Goal: Find specific page/section: Find specific page/section

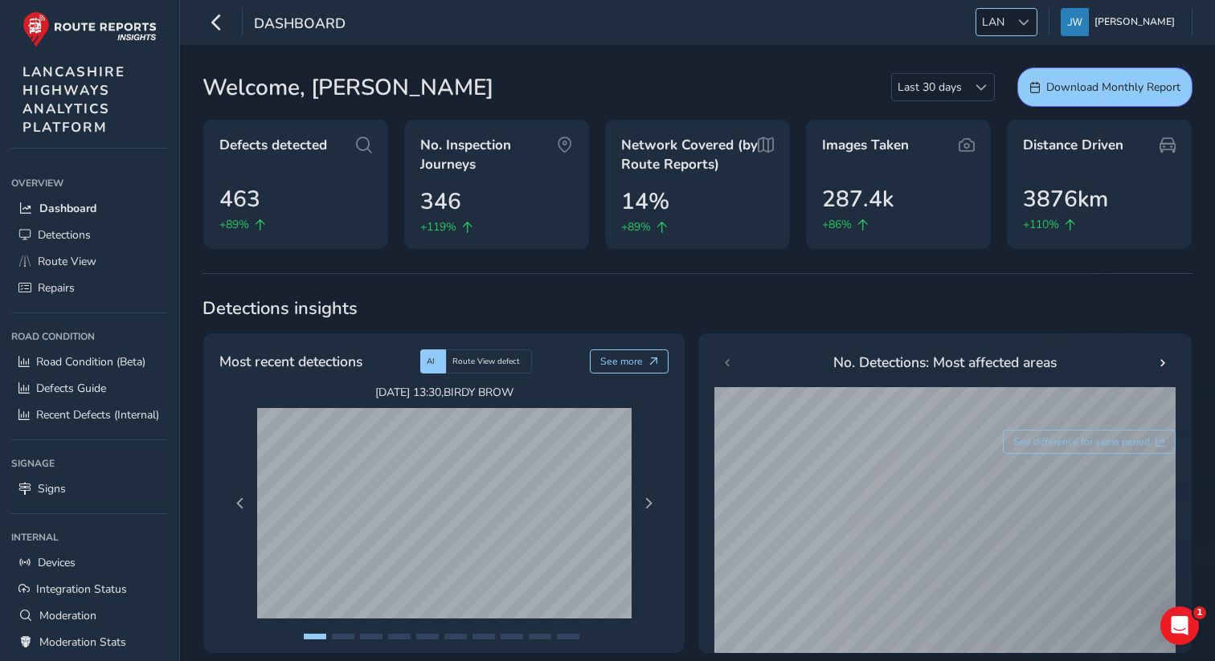
click at [1036, 30] on div at bounding box center [1023, 22] width 27 height 27
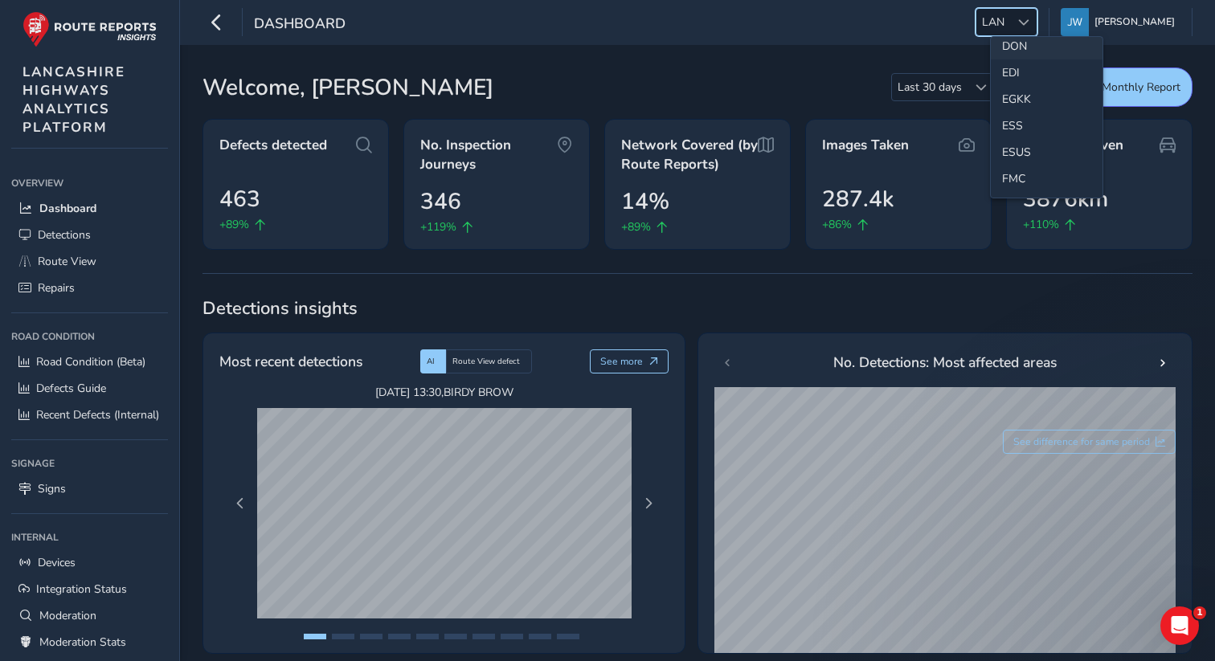
scroll to position [201, 0]
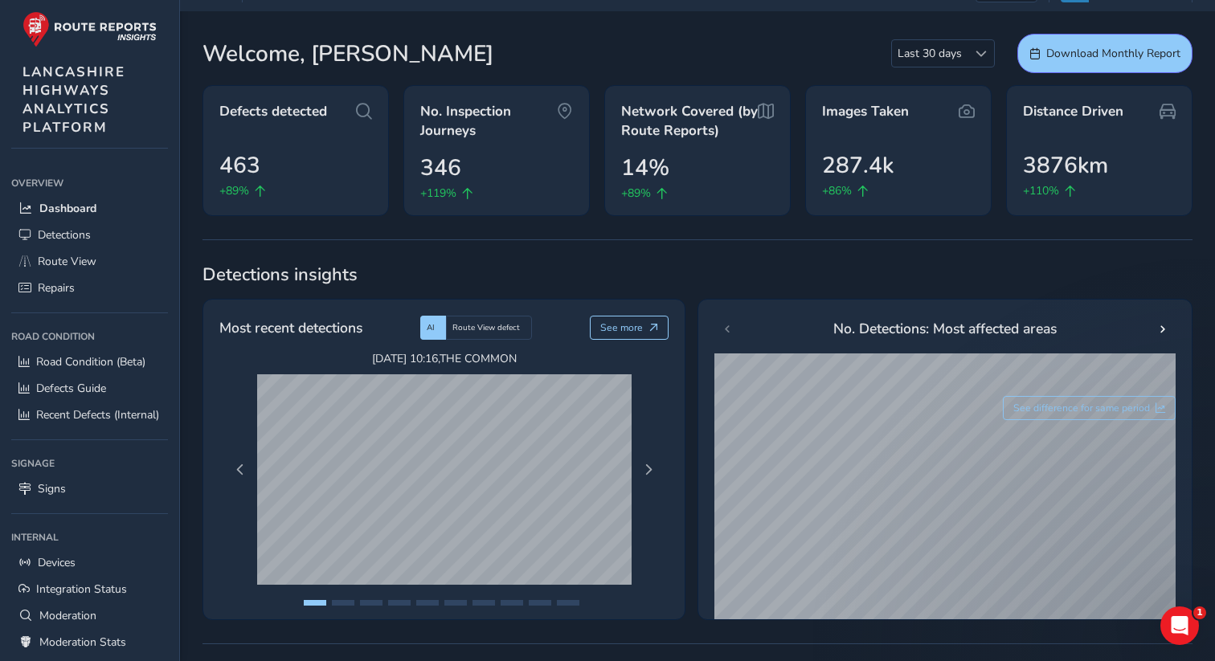
scroll to position [0, 0]
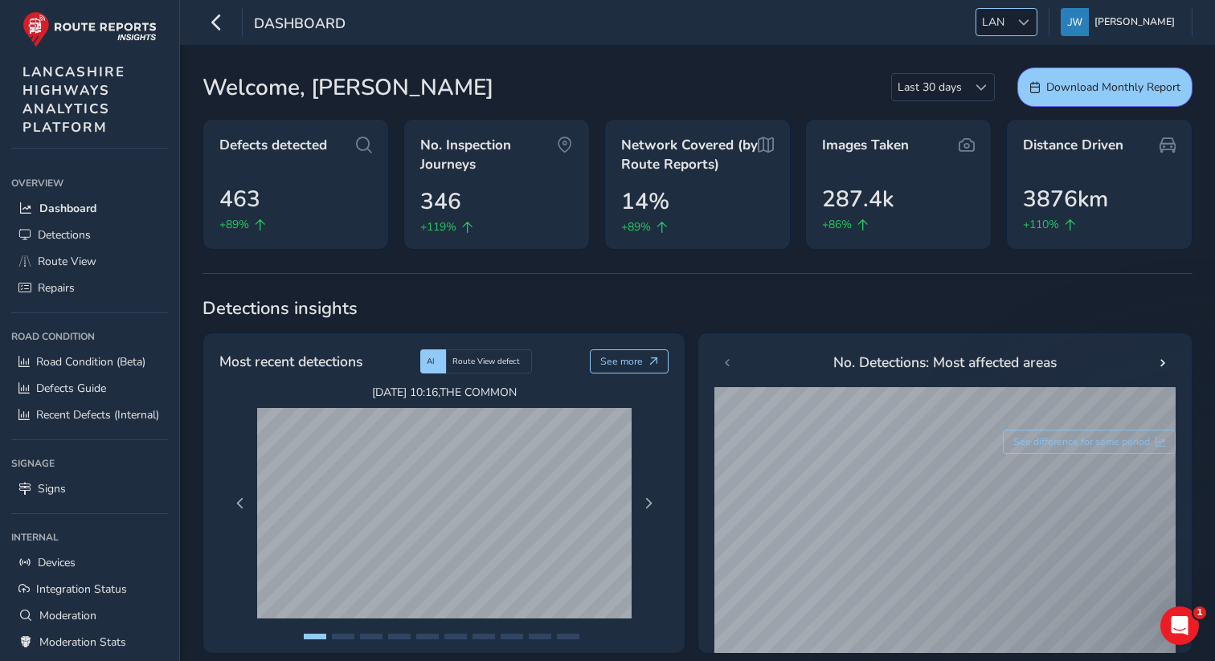
click at [1029, 23] on span at bounding box center [1023, 22] width 11 height 11
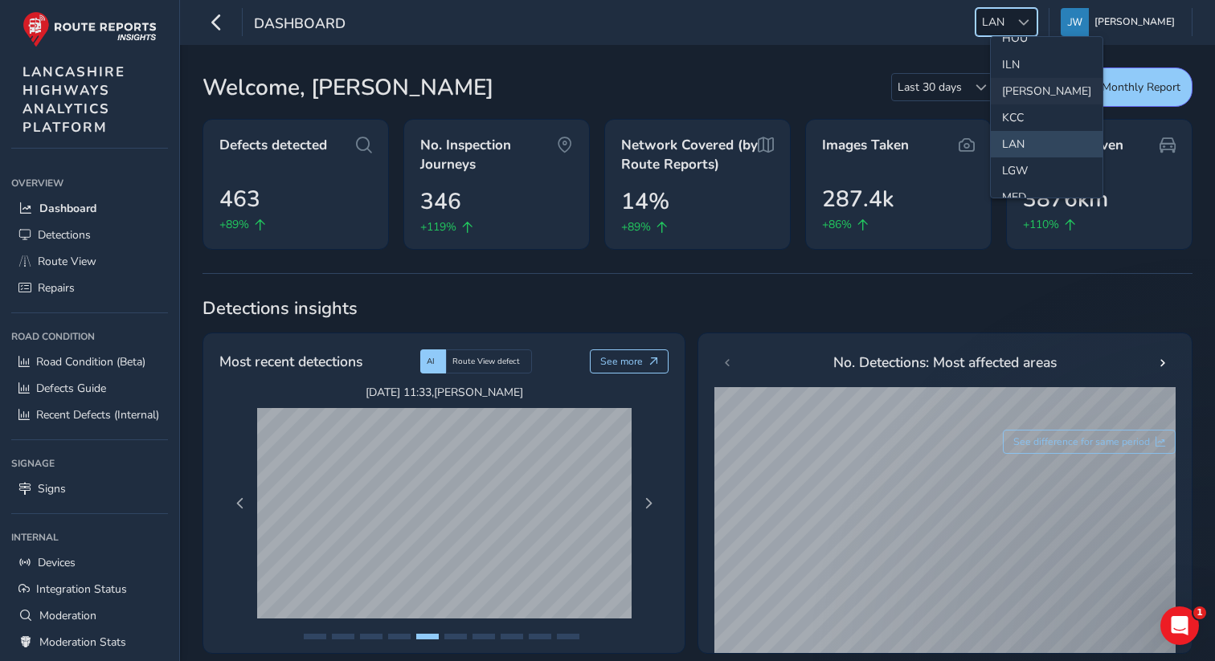
scroll to position [354, 0]
click at [1011, 97] on li "JER" at bounding box center [1046, 99] width 112 height 27
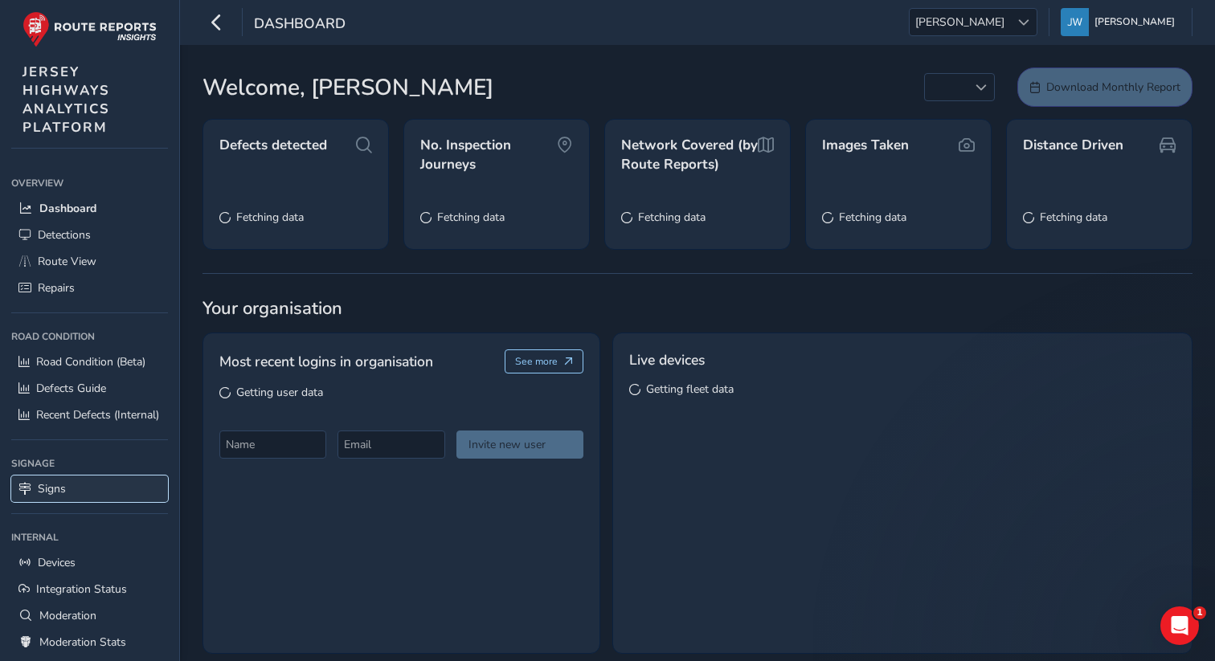
click at [51, 484] on span "Signs" at bounding box center [52, 488] width 28 height 15
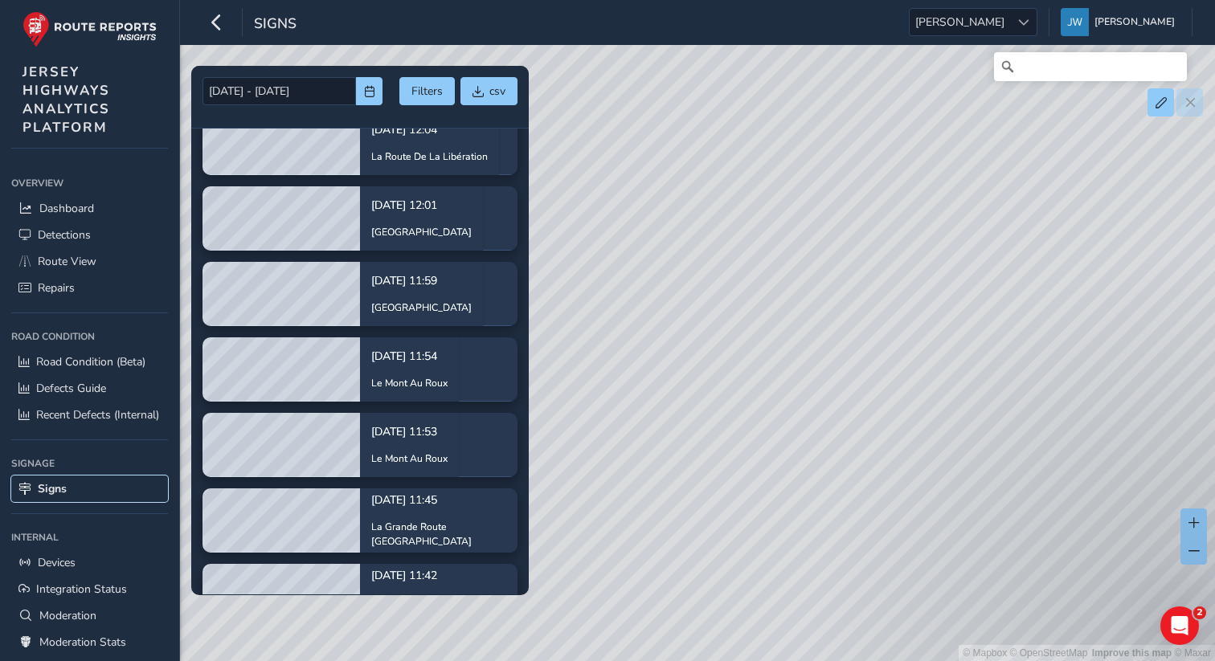
scroll to position [7099, 0]
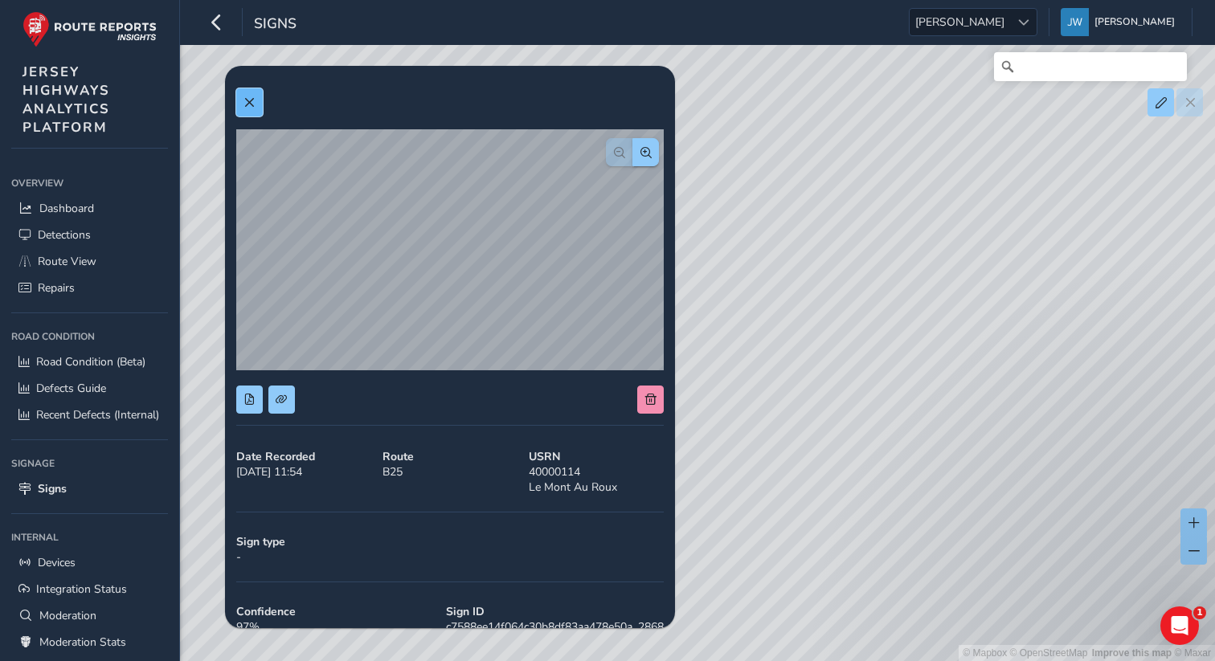
click at [255, 108] on button at bounding box center [249, 102] width 27 height 28
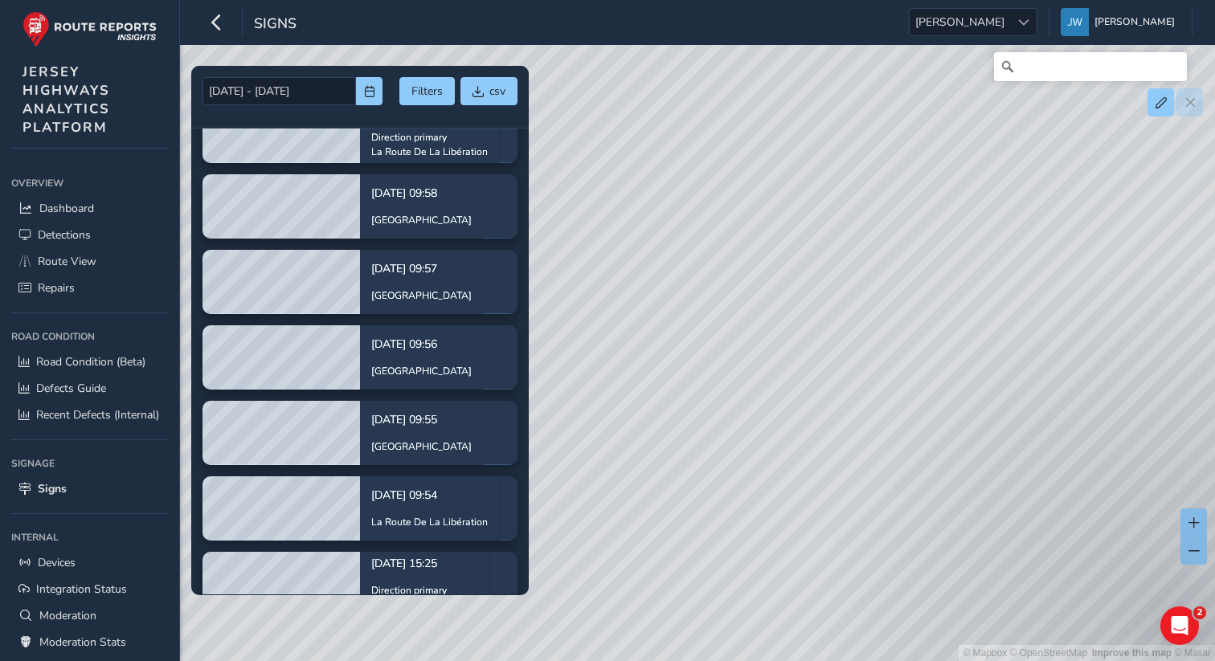
scroll to position [1718, 0]
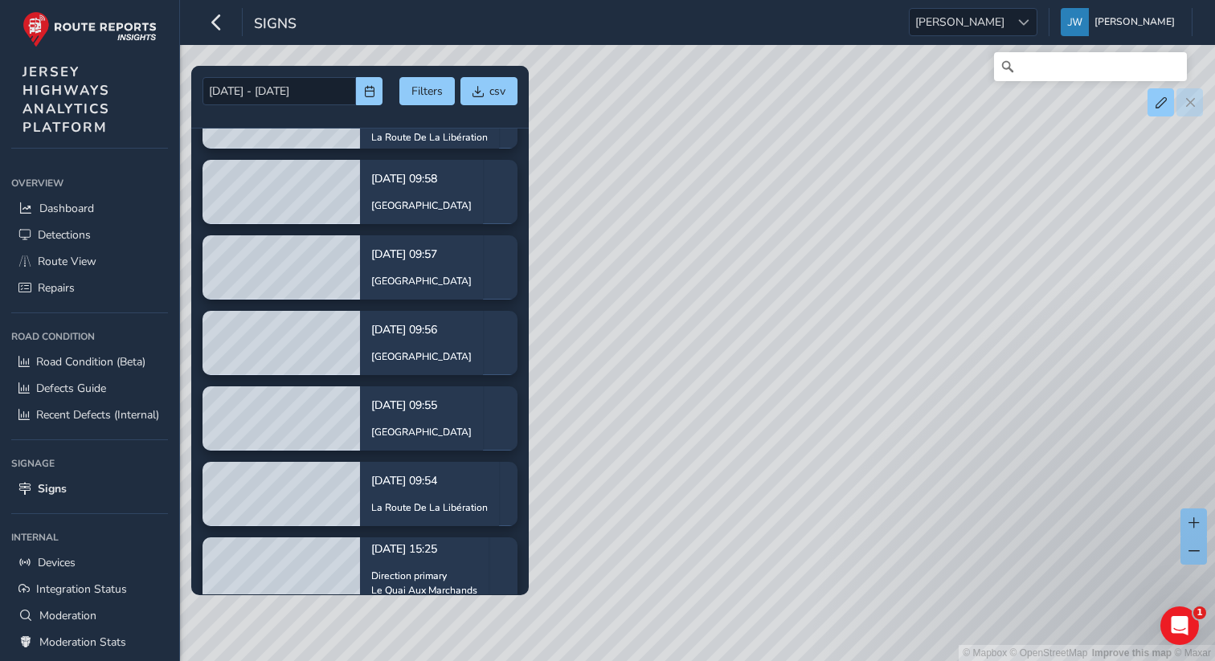
click at [1039, 36] on div "Signs JER JER Jennifer Walsh Colour Scheme: Dark Dim Light Logout" at bounding box center [697, 22] width 1035 height 45
click at [1029, 23] on span at bounding box center [1023, 22] width 11 height 11
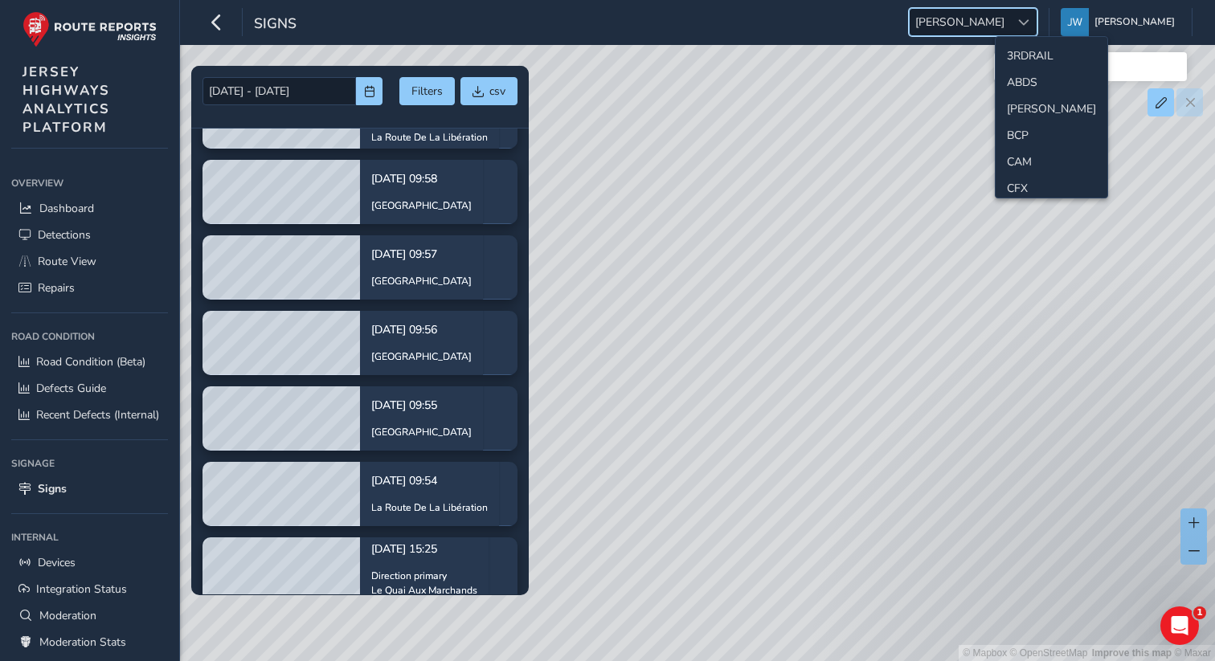
scroll to position [269, 0]
click at [1018, 56] on li "ESS" at bounding box center [1051, 52] width 112 height 27
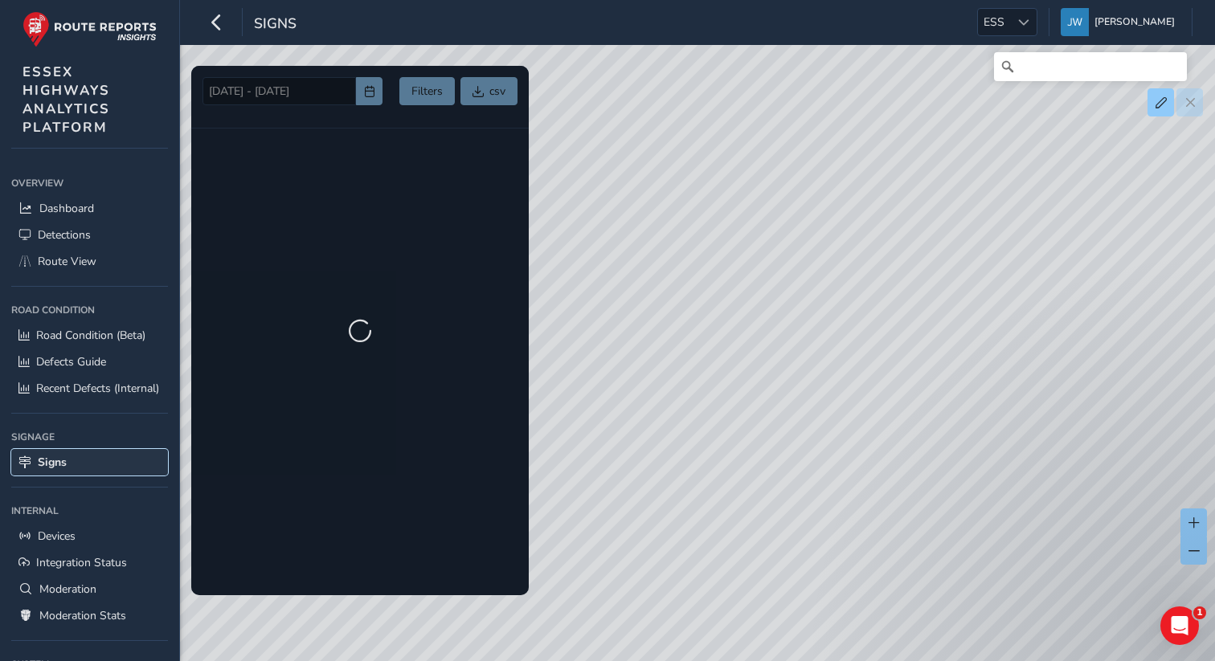
click at [44, 461] on span "Signs" at bounding box center [52, 462] width 29 height 15
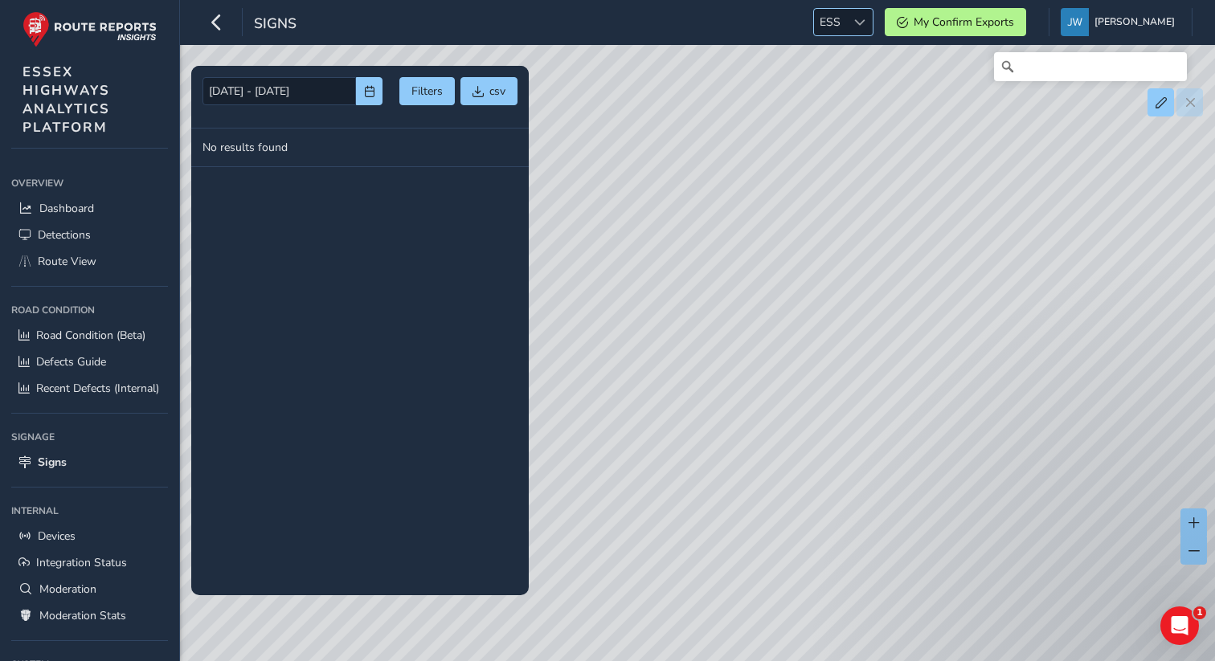
click at [872, 20] on div at bounding box center [859, 22] width 27 height 27
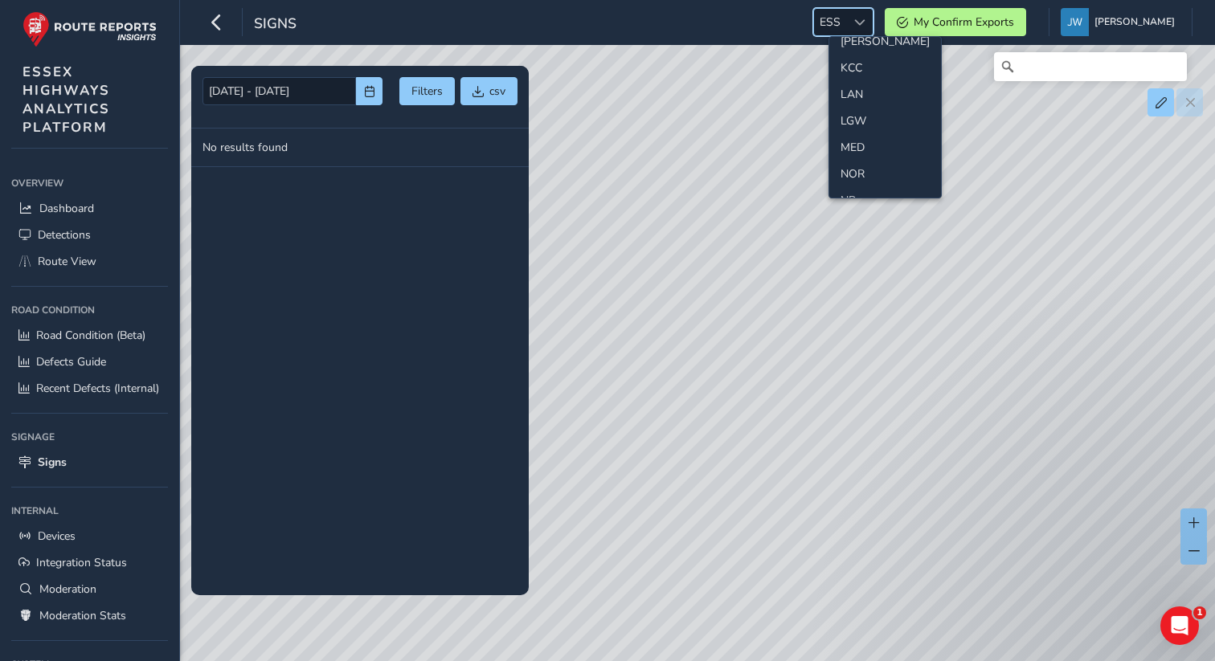
scroll to position [416, 0]
click at [851, 87] on li "LAN" at bounding box center [885, 90] width 112 height 27
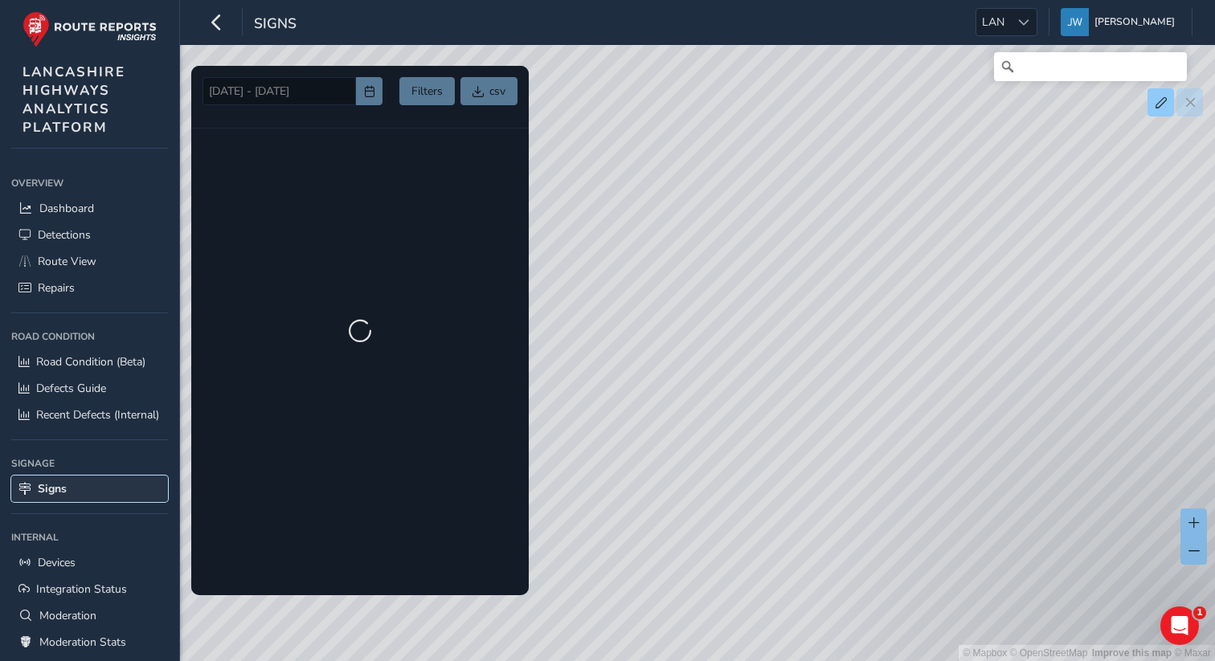
click at [55, 486] on span "Signs" at bounding box center [52, 488] width 29 height 15
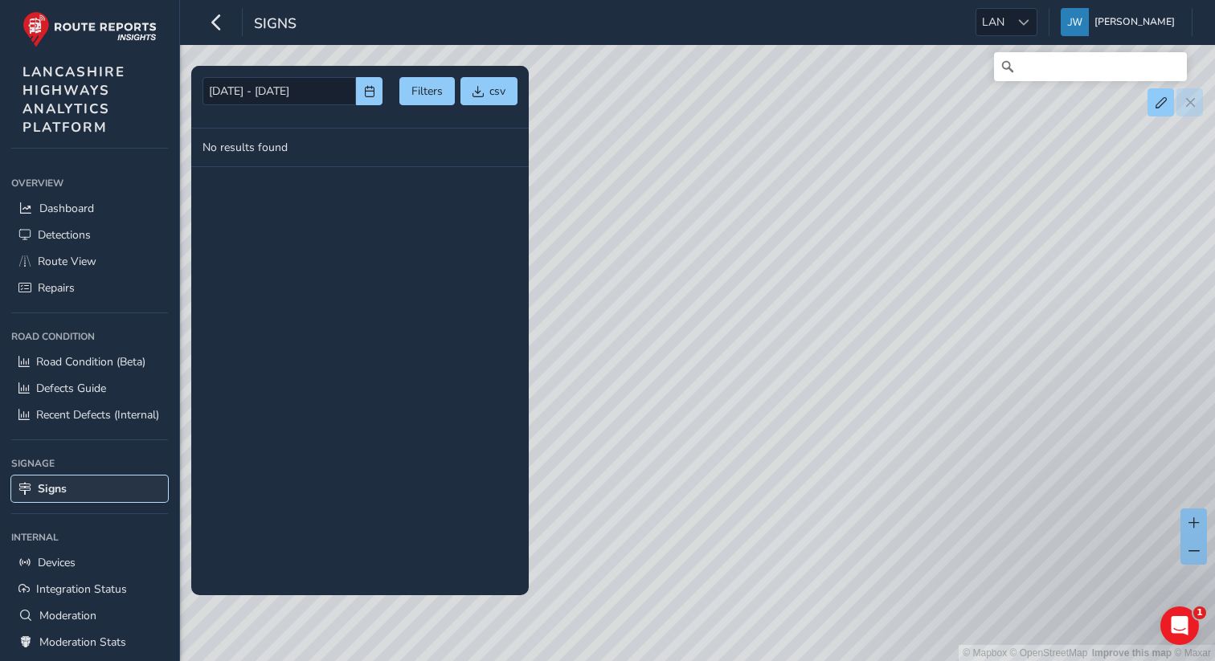
click at [97, 492] on link "Signs" at bounding box center [89, 489] width 157 height 27
click at [1033, 11] on div at bounding box center [1023, 22] width 27 height 27
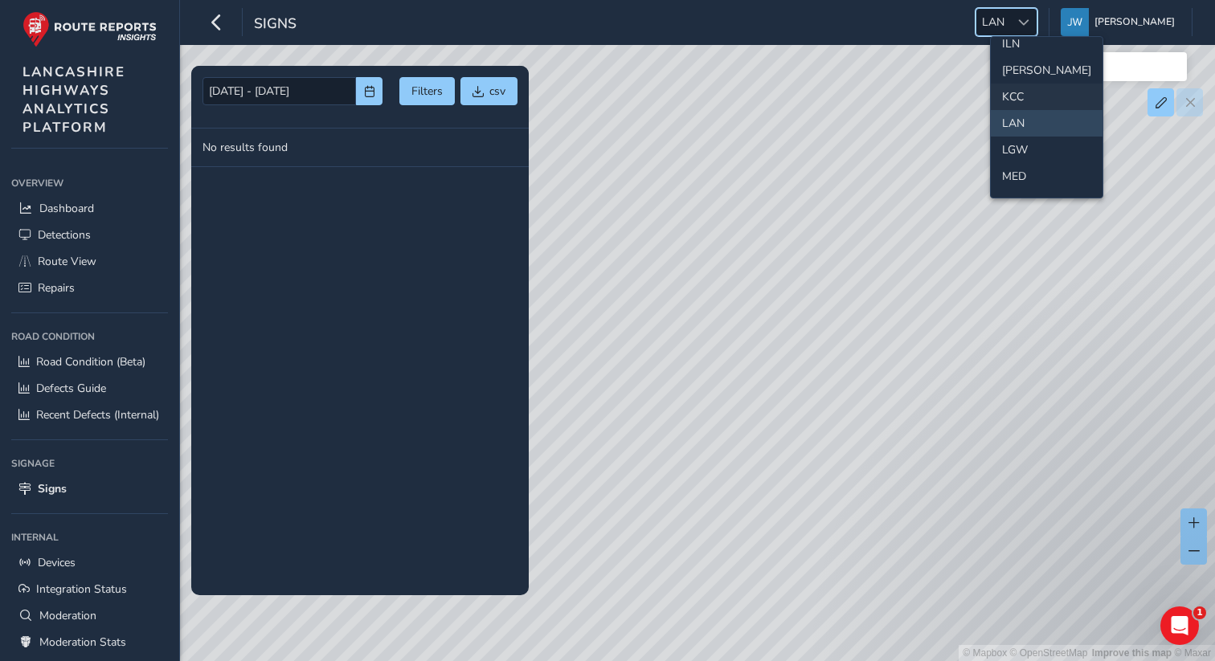
scroll to position [435, 0]
click at [1019, 121] on li "MED" at bounding box center [1046, 125] width 112 height 27
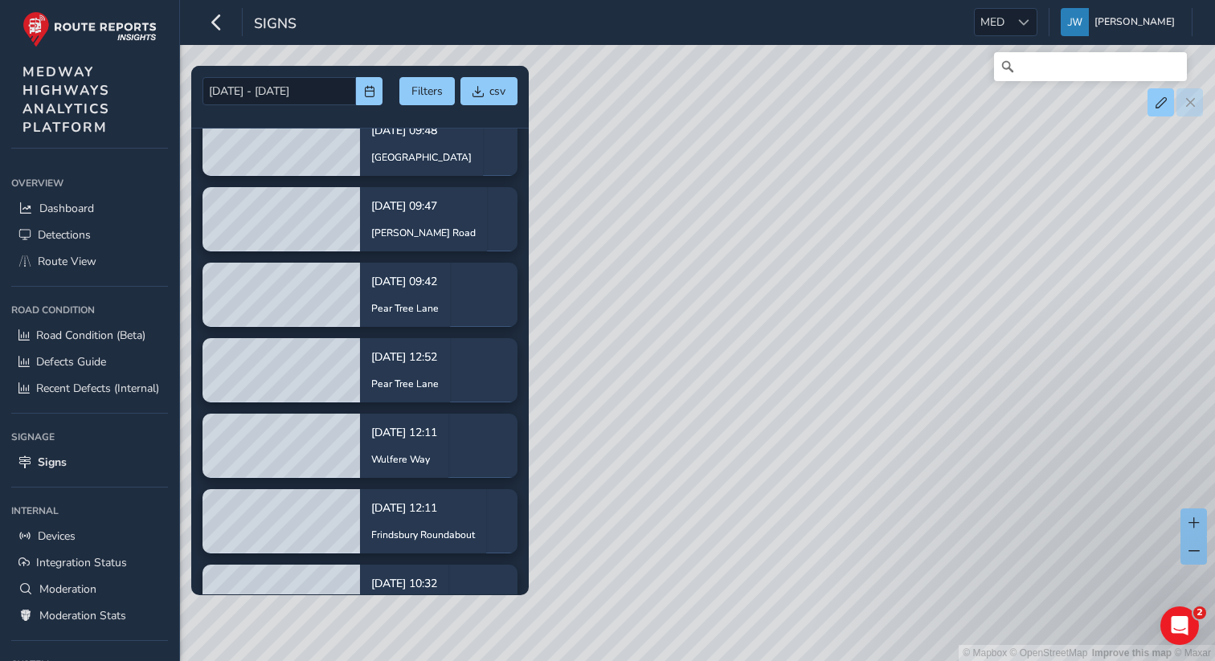
scroll to position [199, 0]
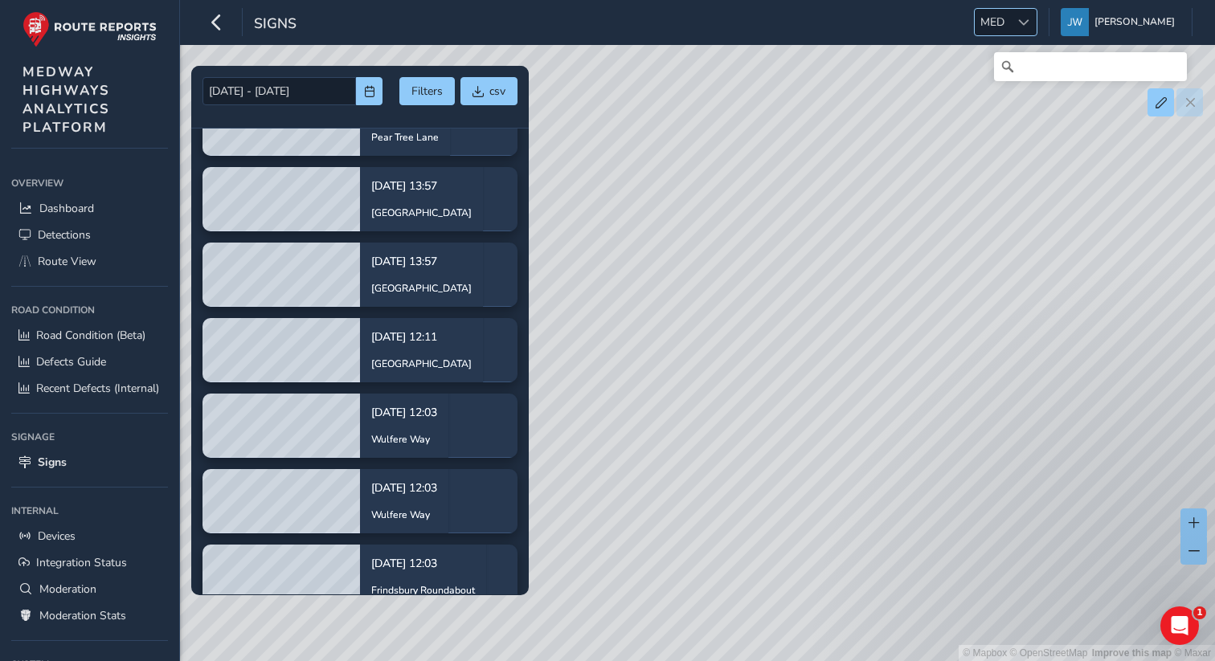
click at [1010, 20] on span "MED" at bounding box center [991, 22] width 35 height 27
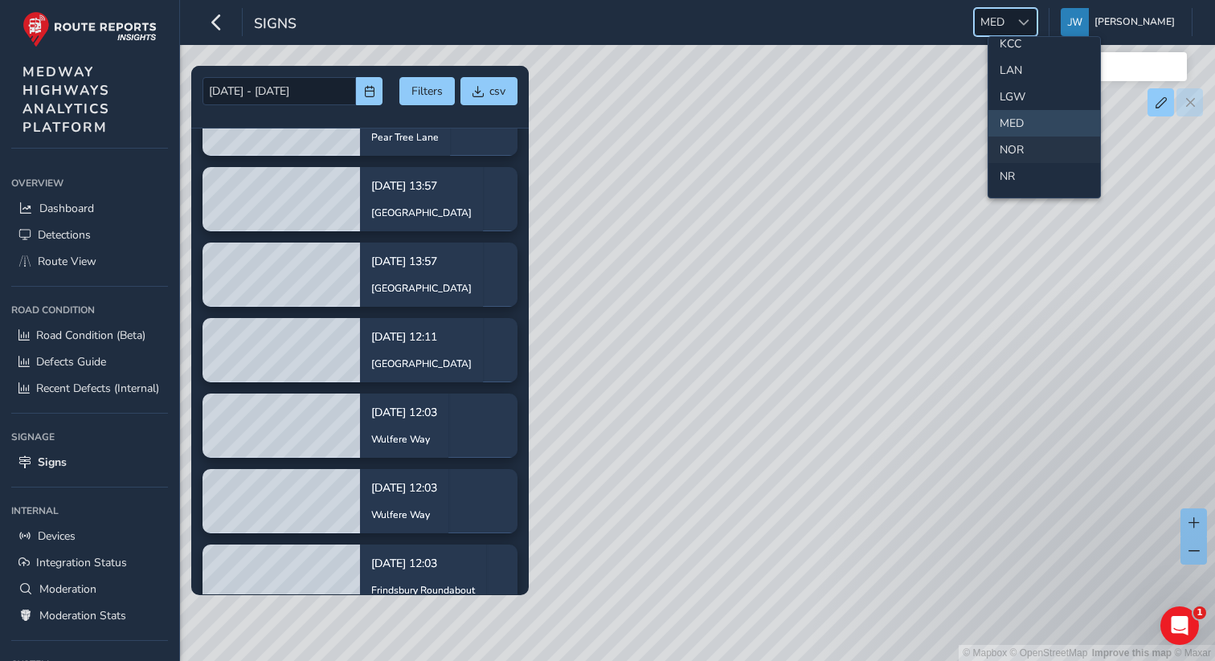
scroll to position [465, 0]
click at [1015, 118] on li "NOR" at bounding box center [1044, 121] width 112 height 27
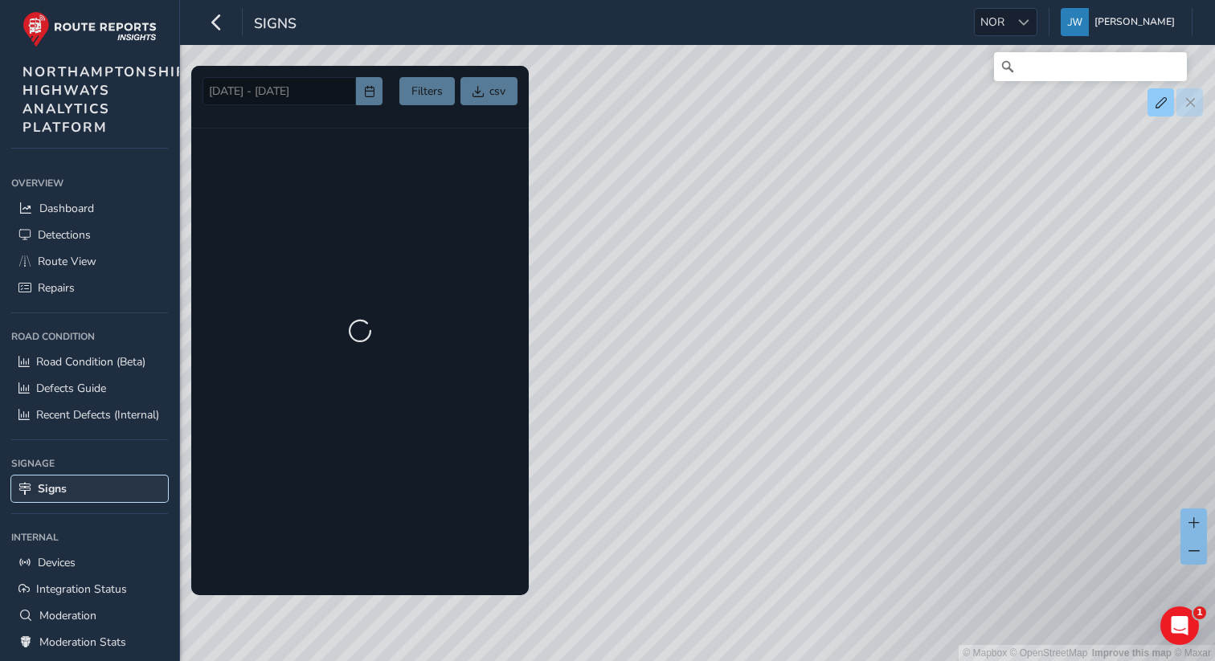
click at [51, 491] on span "Signs" at bounding box center [52, 488] width 29 height 15
drag, startPoint x: 1025, startPoint y: 26, endPoint x: 1043, endPoint y: 18, distance: 19.1
click at [1025, 26] on div at bounding box center [1023, 22] width 27 height 27
click at [1036, 18] on div at bounding box center [1023, 22] width 27 height 27
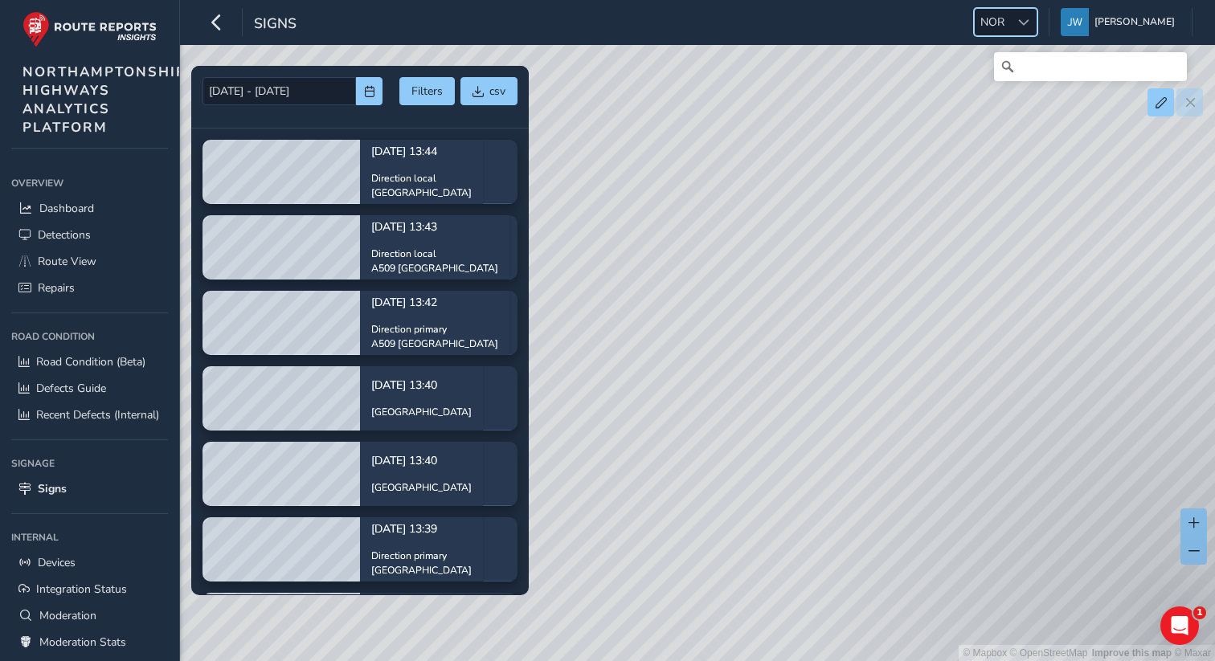
scroll to position [402, 0]
click at [1023, 26] on div at bounding box center [1023, 22] width 27 height 27
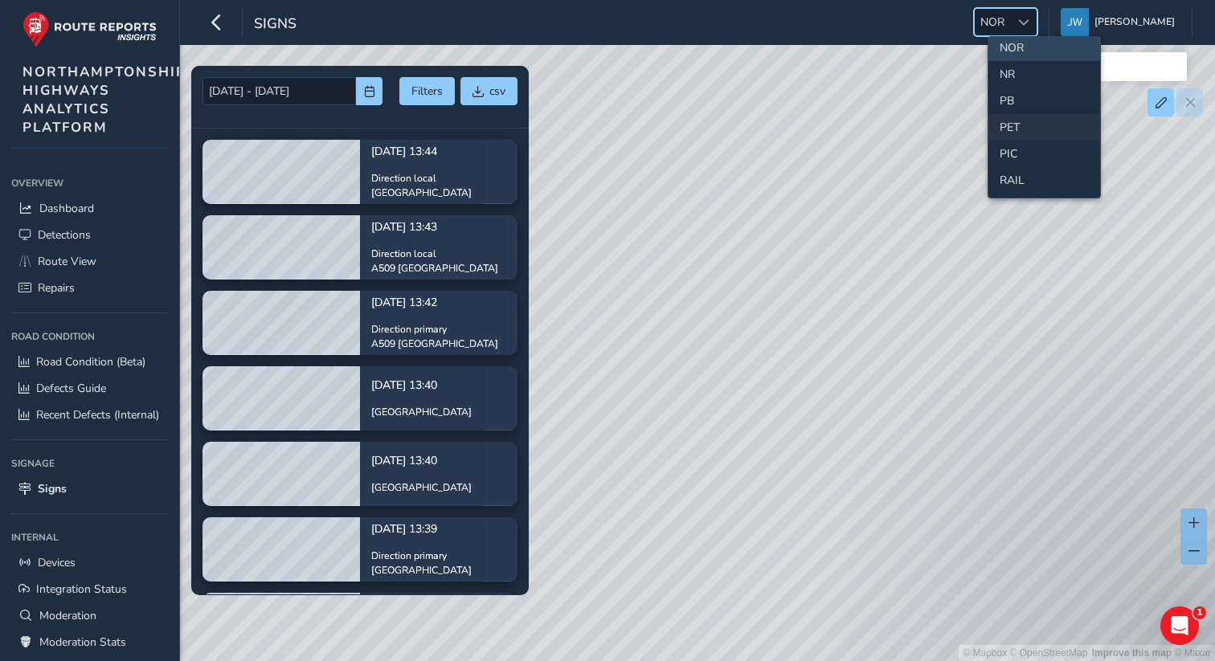
scroll to position [570, 0]
click at [1012, 74] on li "PB" at bounding box center [1044, 69] width 112 height 27
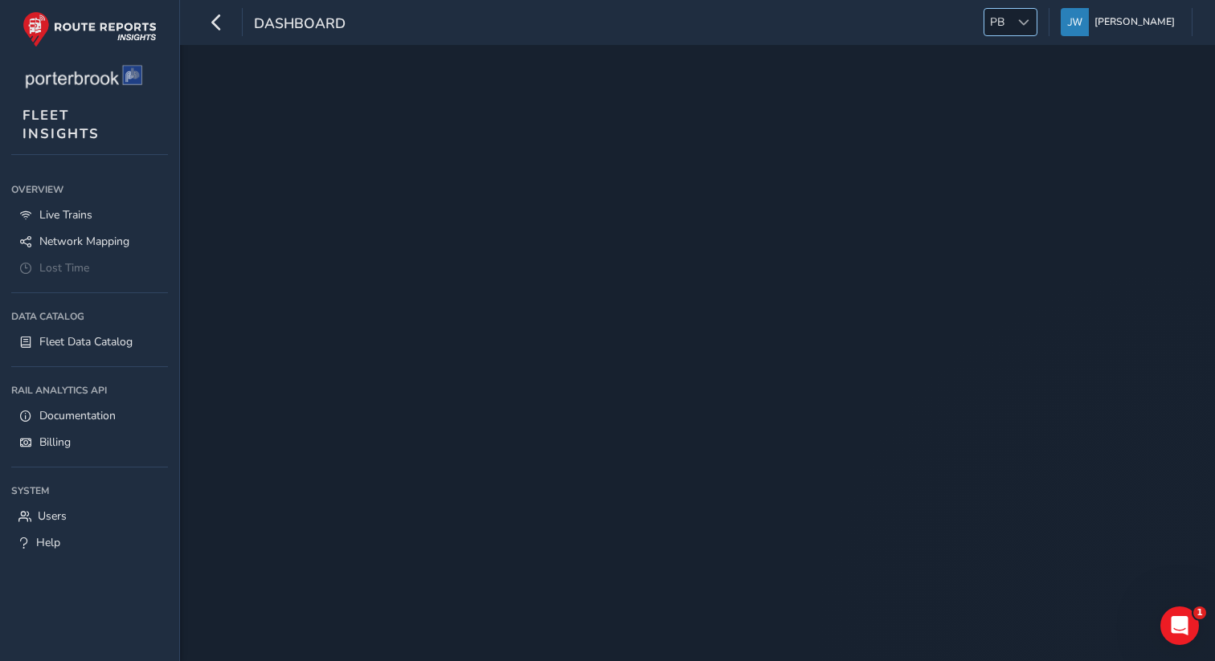
click at [1010, 21] on span "PB" at bounding box center [997, 22] width 26 height 27
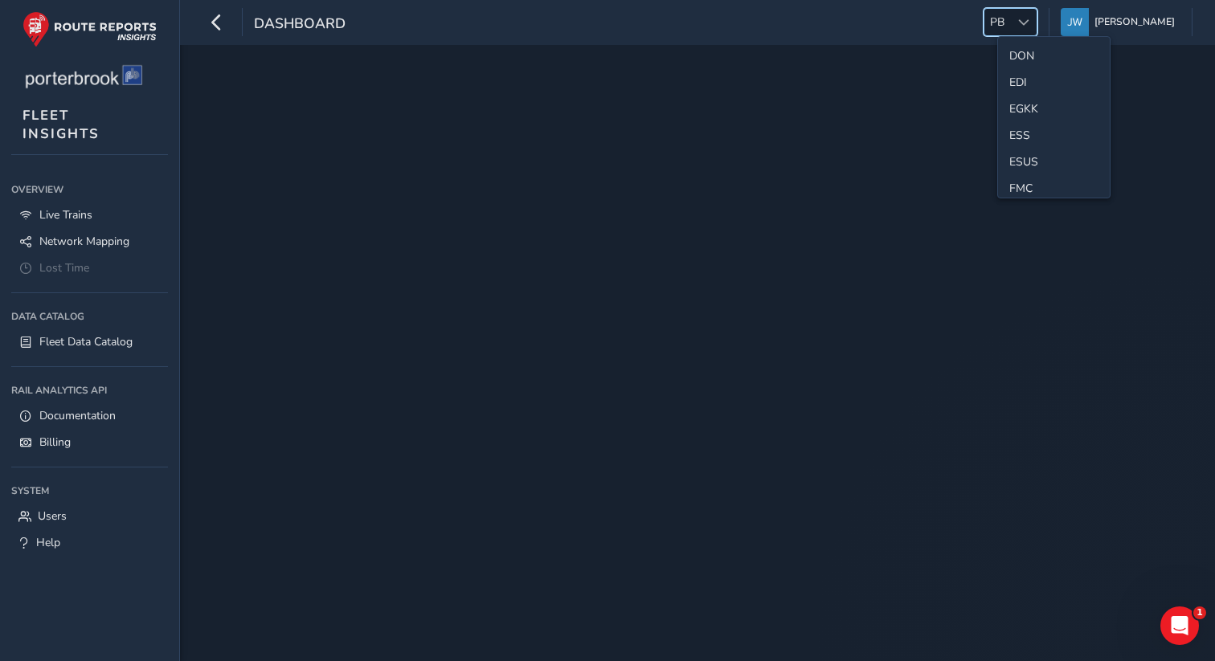
scroll to position [189, 0]
click at [1025, 135] on li "ESS" at bounding box center [1054, 132] width 112 height 27
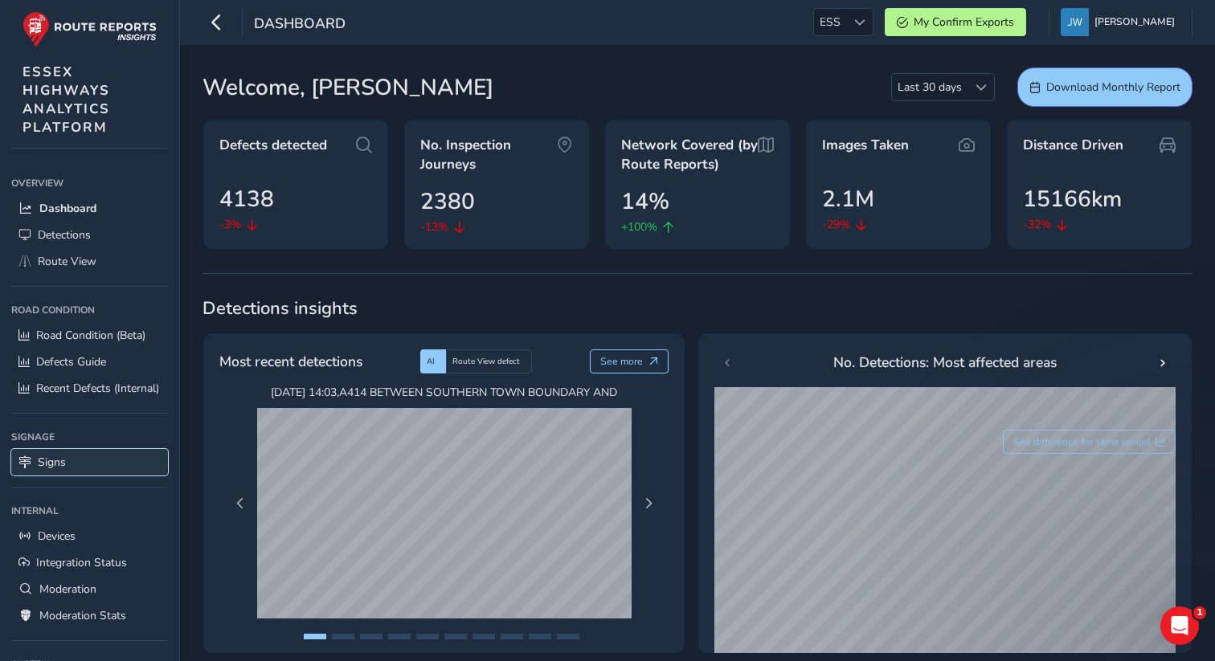
click at [71, 462] on link "Signs" at bounding box center [89, 462] width 157 height 27
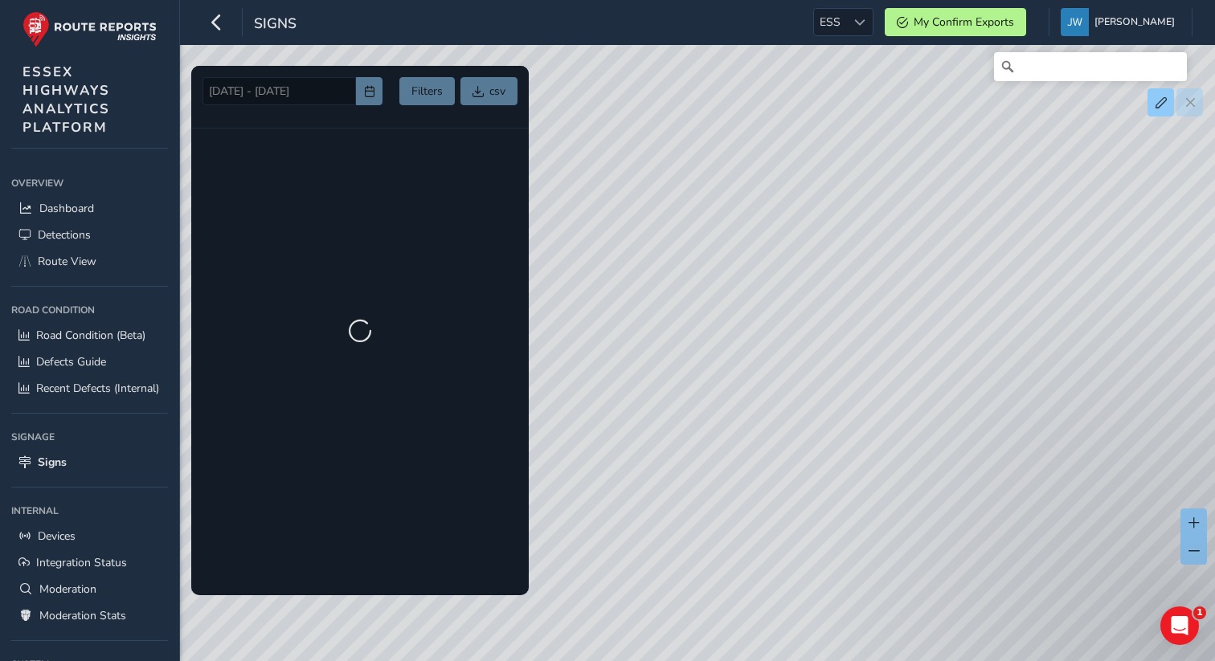
click at [360, 96] on div at bounding box center [359, 330] width 337 height 529
click at [367, 92] on div at bounding box center [359, 330] width 337 height 529
click at [370, 99] on div at bounding box center [359, 330] width 337 height 529
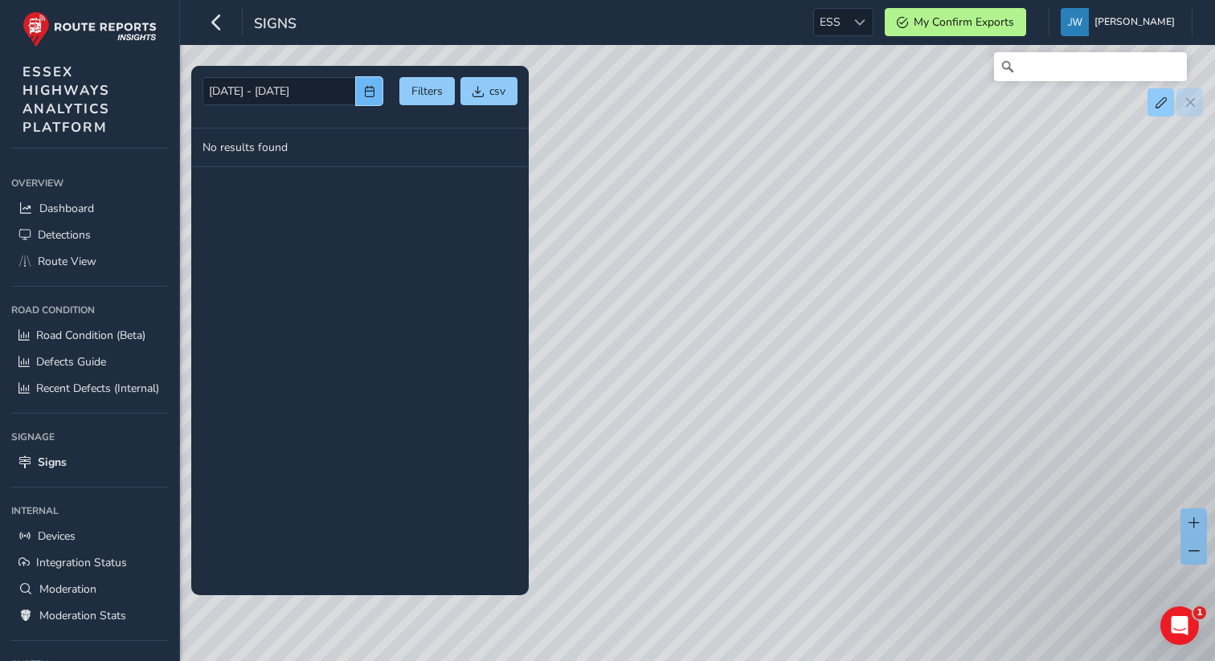
click at [372, 101] on button "button" at bounding box center [369, 91] width 27 height 28
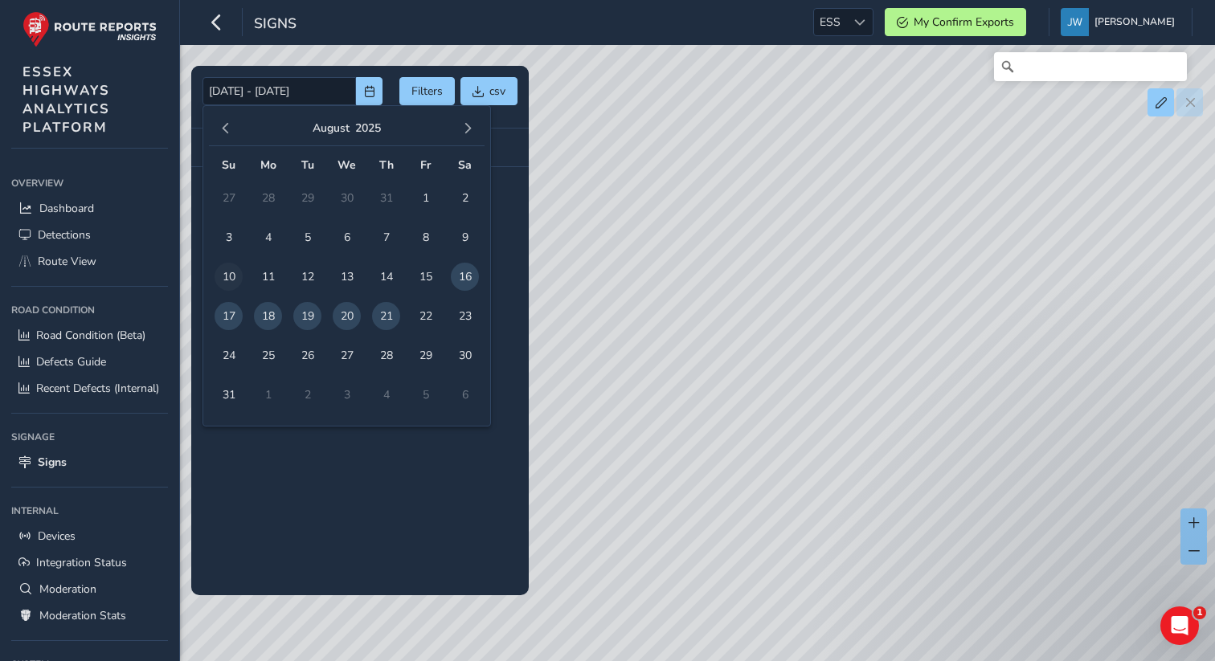
click at [223, 279] on span "10" at bounding box center [228, 277] width 28 height 28
click at [425, 278] on span "15" at bounding box center [425, 277] width 28 height 28
type input "10/08/2025 - 15/08/2025"
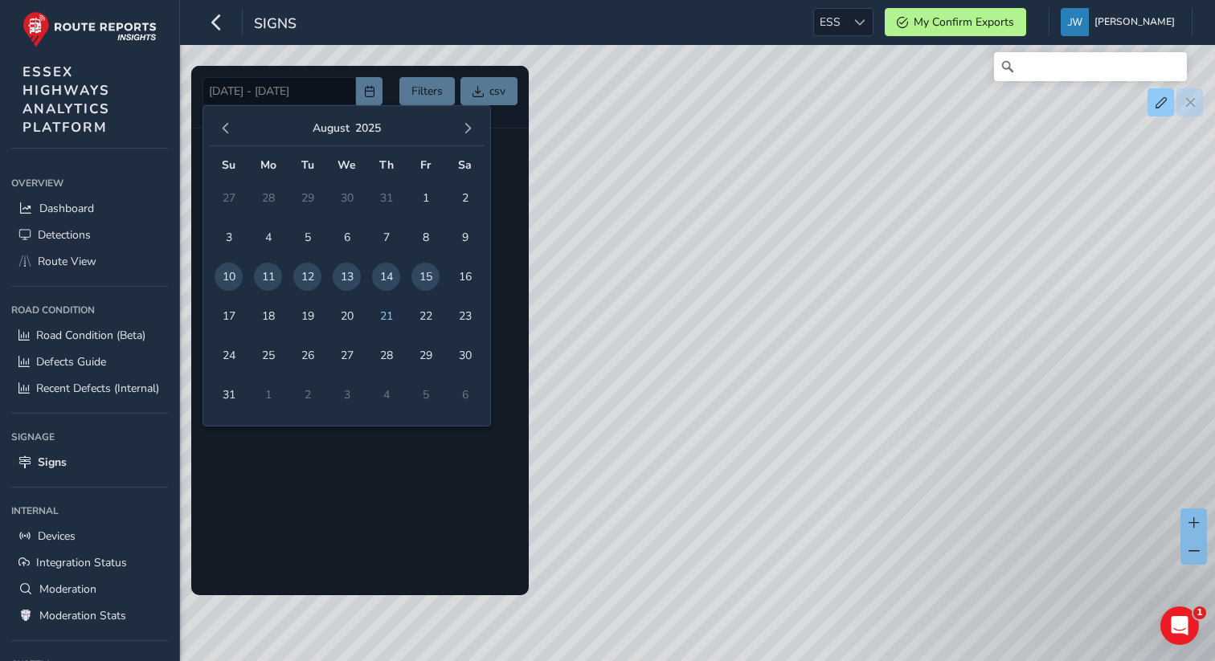
click at [370, 492] on div at bounding box center [359, 330] width 337 height 529
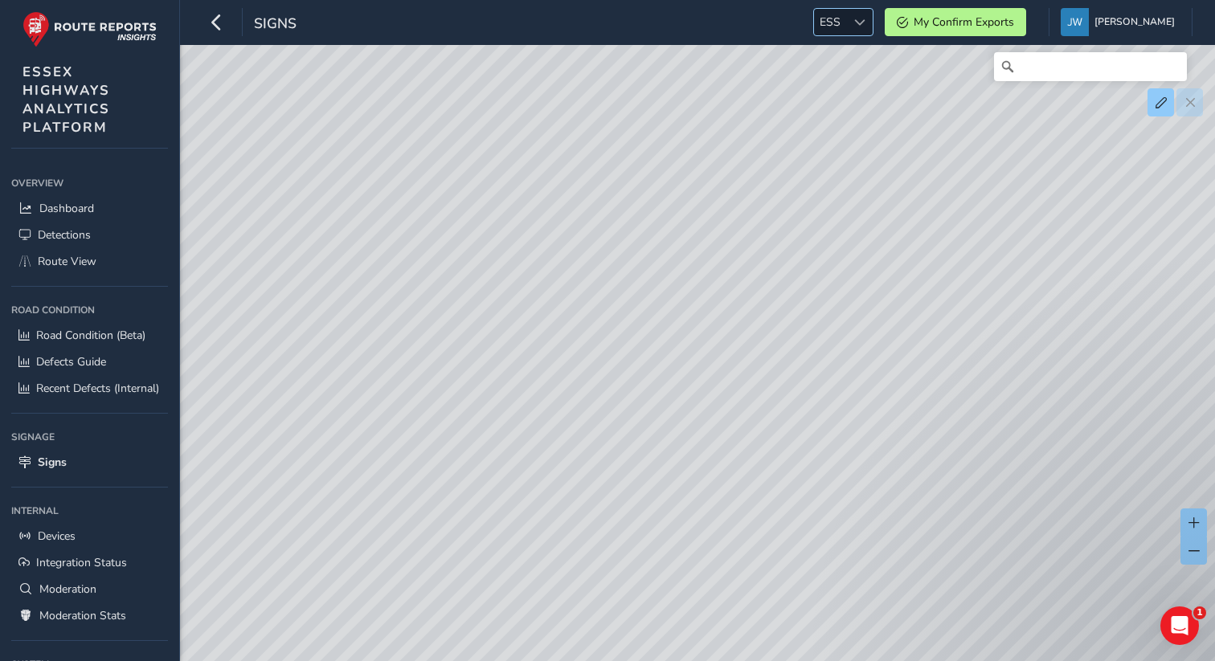
click at [846, 19] on span "ESS" at bounding box center [830, 22] width 32 height 27
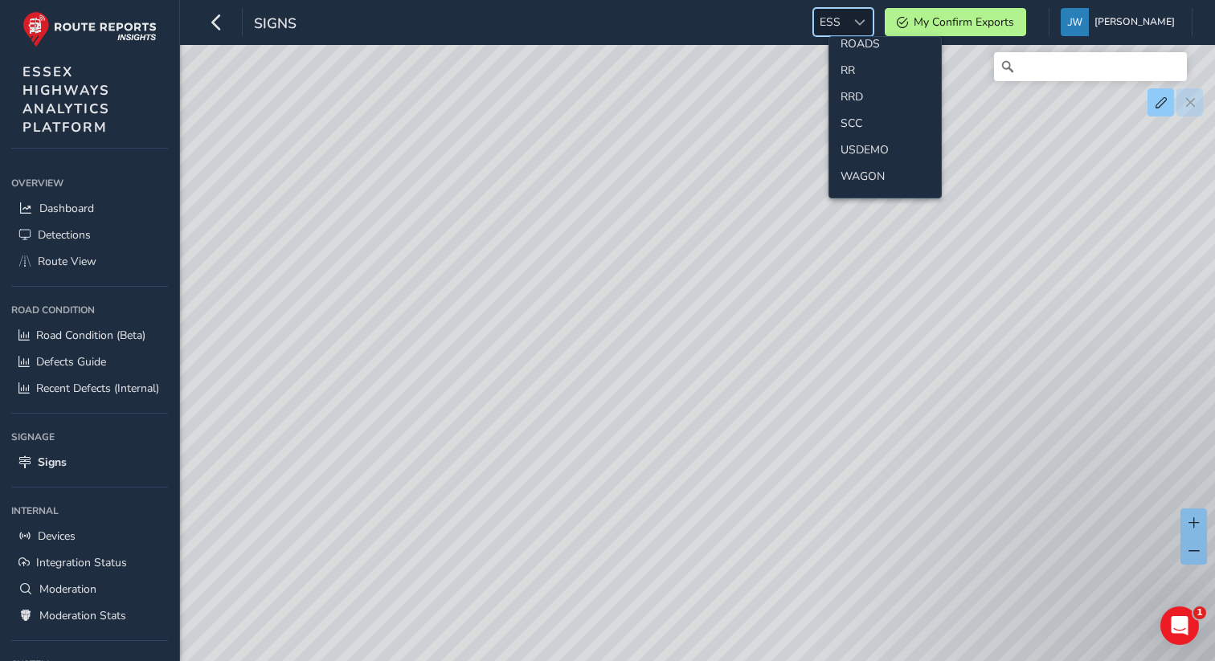
scroll to position [731, 0]
click at [847, 117] on li "SCC" at bounding box center [885, 120] width 112 height 27
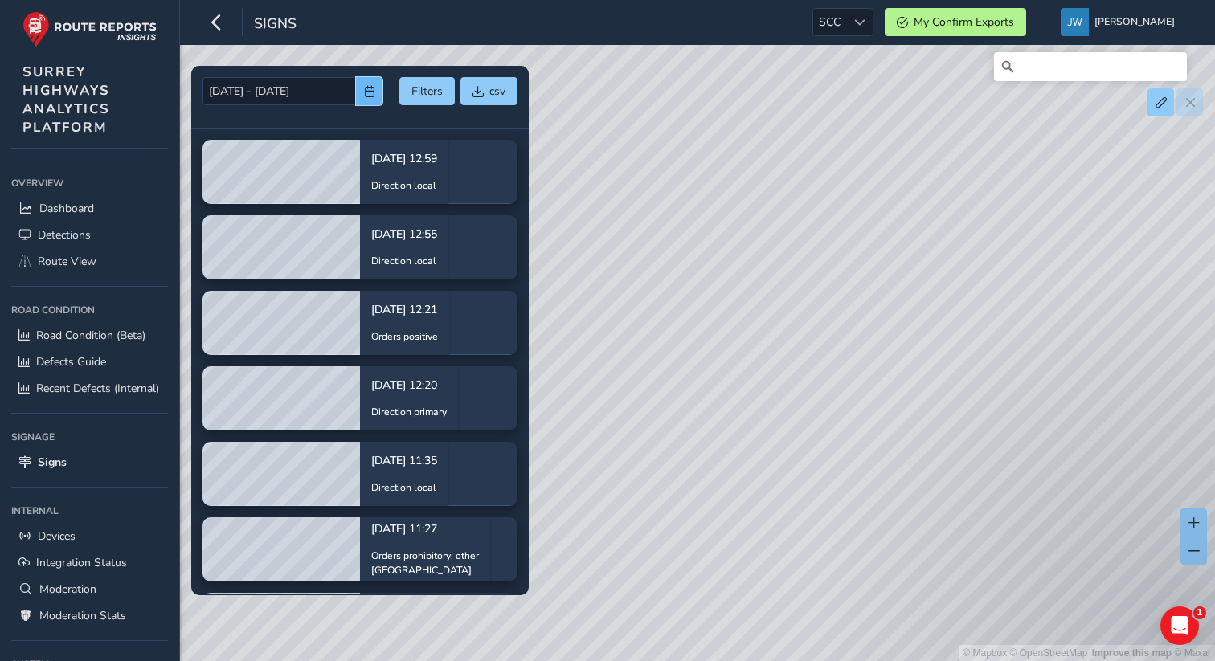
click at [373, 100] on button "button" at bounding box center [369, 91] width 27 height 28
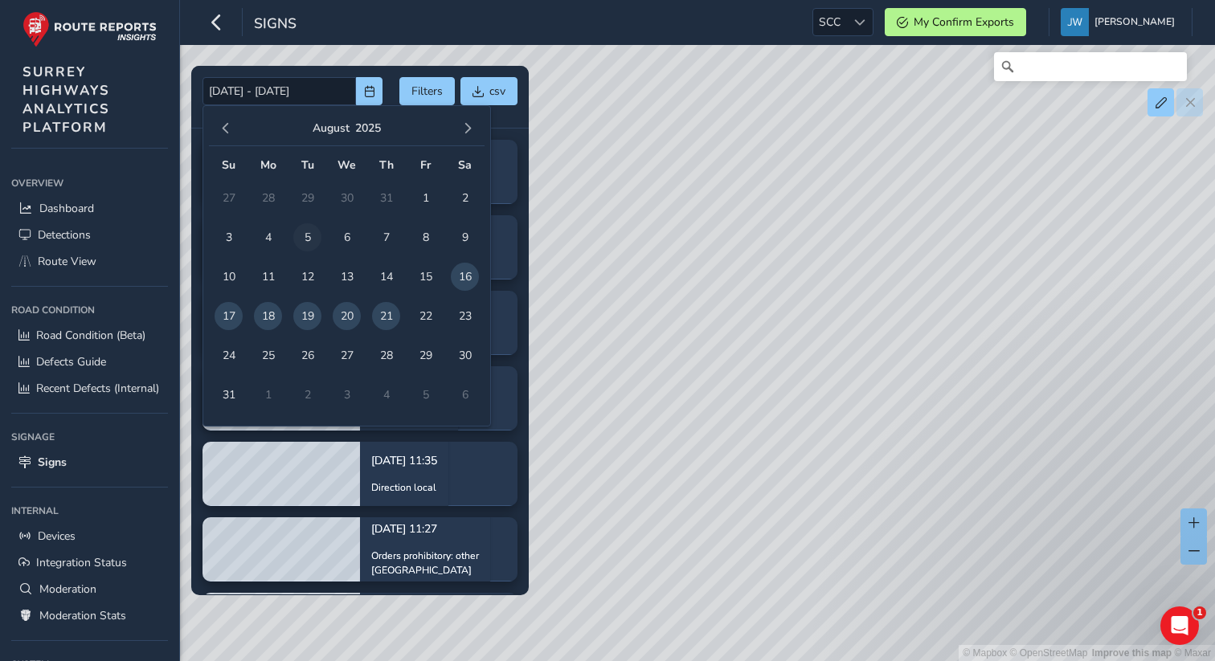
click at [303, 239] on span "5" at bounding box center [307, 237] width 28 height 28
click at [466, 280] on span "16" at bounding box center [465, 277] width 28 height 28
type input "[DATE] - [DATE]"
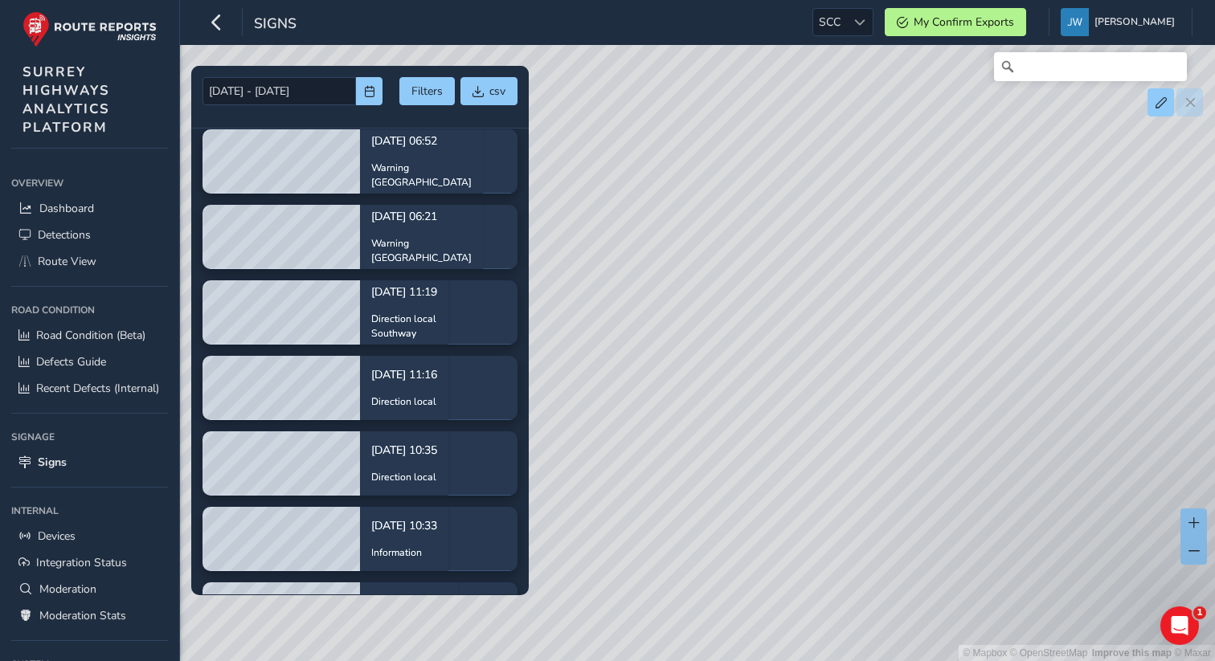
scroll to position [3460, 0]
